Goal: Book appointment/travel/reservation

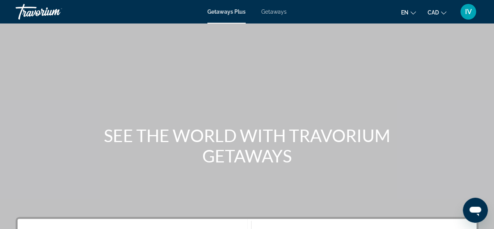
click at [273, 12] on span "Getaways" at bounding box center [273, 12] width 25 height 6
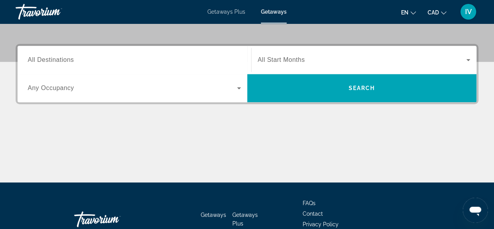
scroll to position [177, 0]
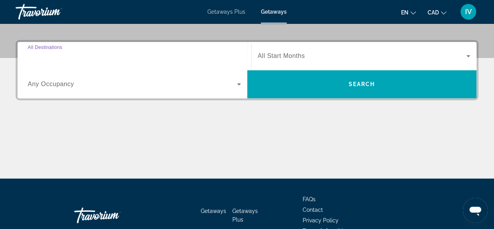
click at [136, 57] on input "Destination All Destinations" at bounding box center [134, 56] width 213 height 9
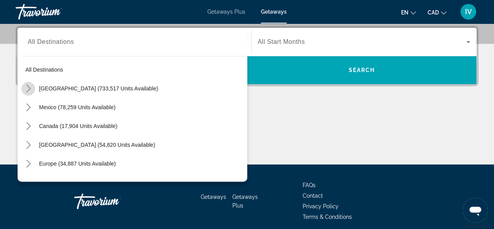
click at [28, 89] on icon "Toggle United States (733,517 units available) submenu" at bounding box center [29, 88] width 8 height 8
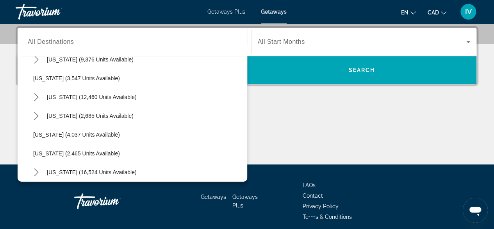
scroll to position [449, 0]
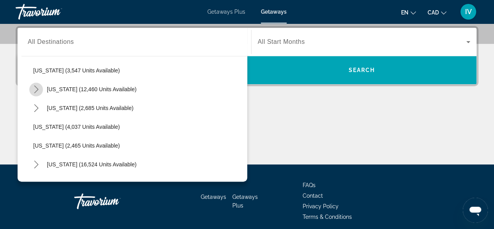
click at [32, 89] on icon "Toggle Nevada (12,460 units available) submenu" at bounding box center [36, 89] width 8 height 8
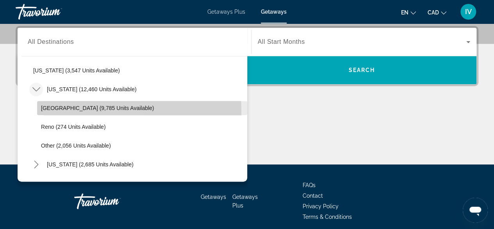
click at [43, 110] on span "[GEOGRAPHIC_DATA] (9,785 units available)" at bounding box center [97, 108] width 113 height 6
type input "**********"
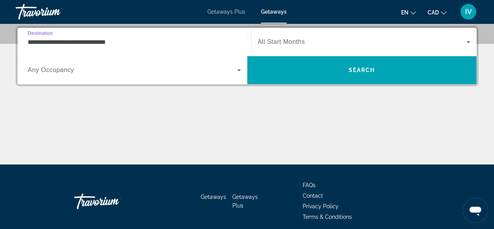
click at [470, 41] on icon "Search widget" at bounding box center [468, 41] width 9 height 9
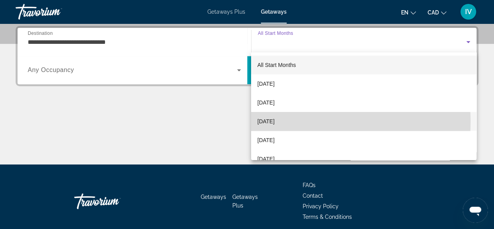
click at [296, 121] on mat-option "[DATE]" at bounding box center [363, 121] width 225 height 19
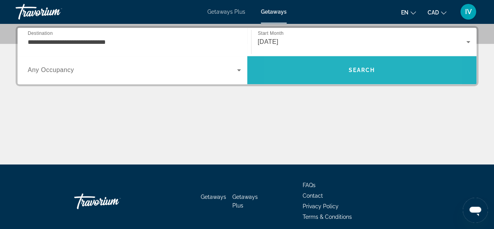
click at [321, 71] on span "Search" at bounding box center [362, 70] width 230 height 19
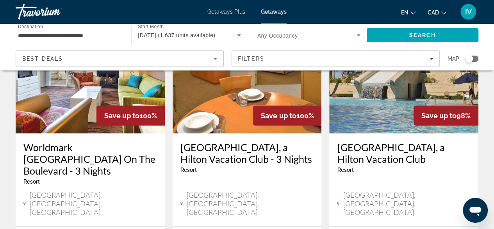
scroll to position [1015, 0]
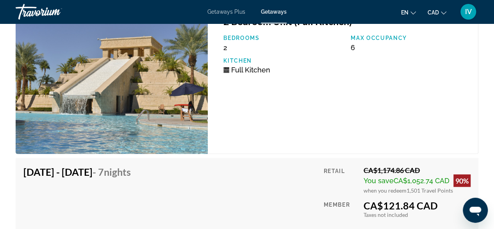
scroll to position [2126, 0]
